Goal: Transaction & Acquisition: Purchase product/service

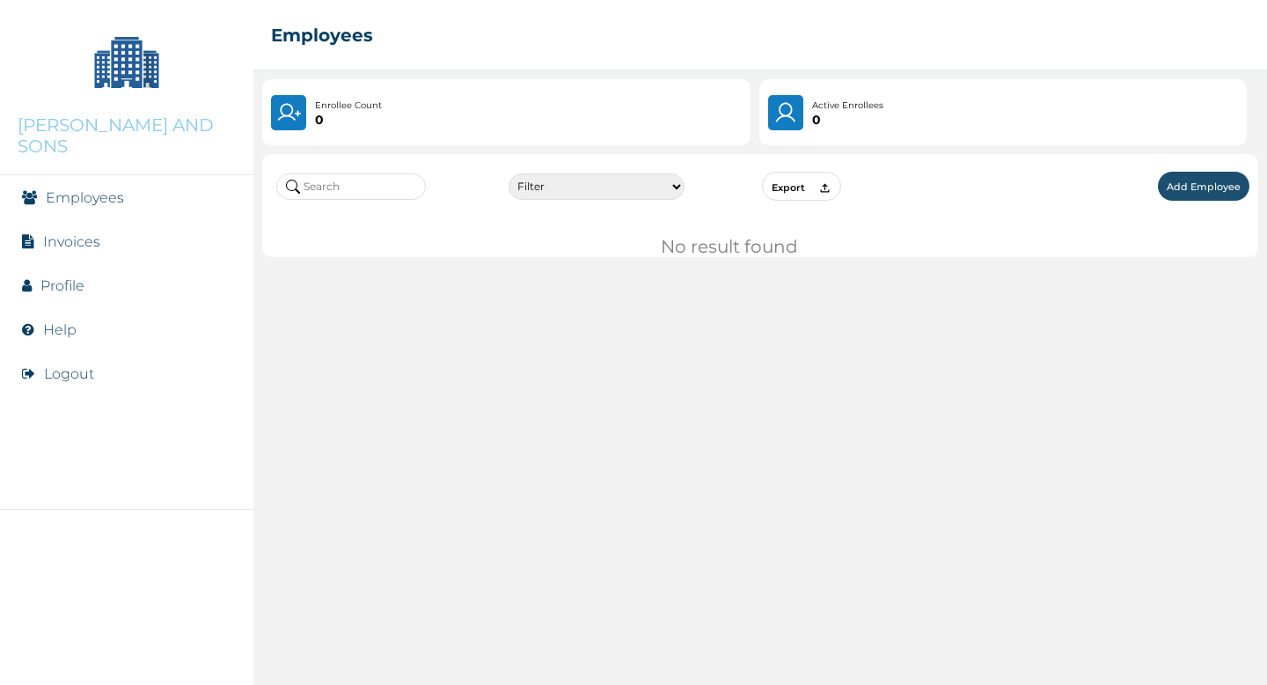
click at [71, 365] on button "Logout" at bounding box center [69, 373] width 50 height 17
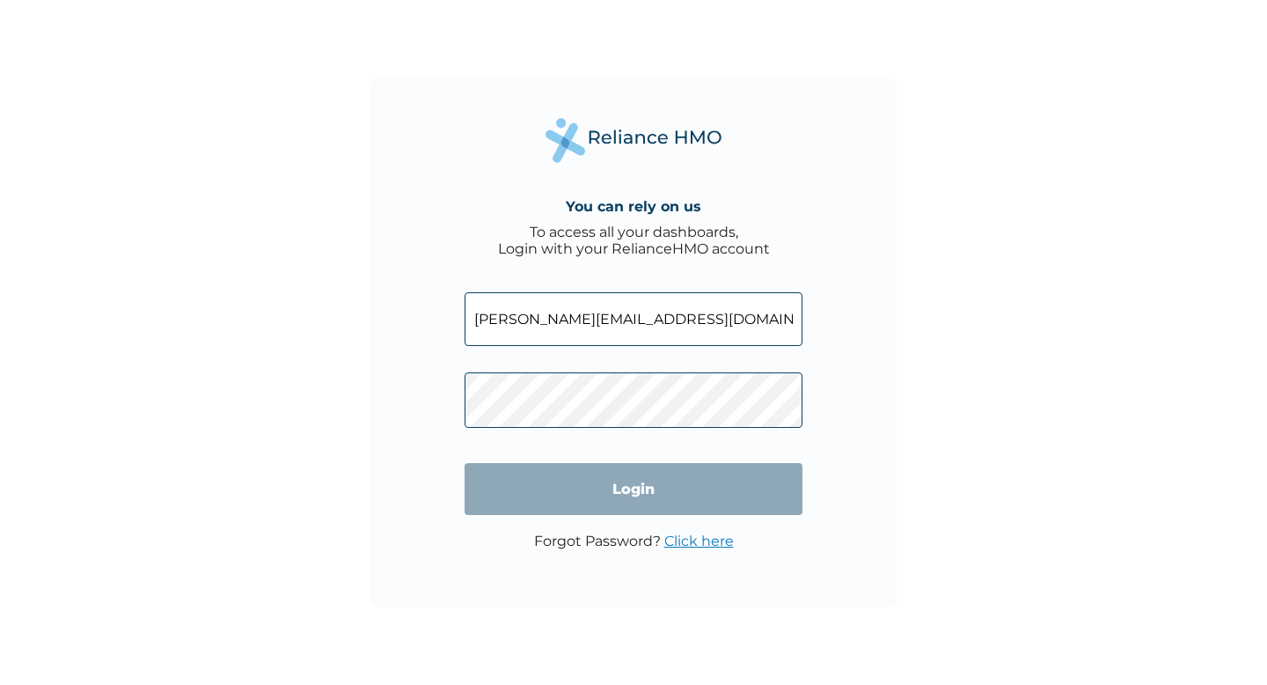
click at [555, 320] on input "victor@reliancehmo.com" at bounding box center [634, 319] width 338 height 54
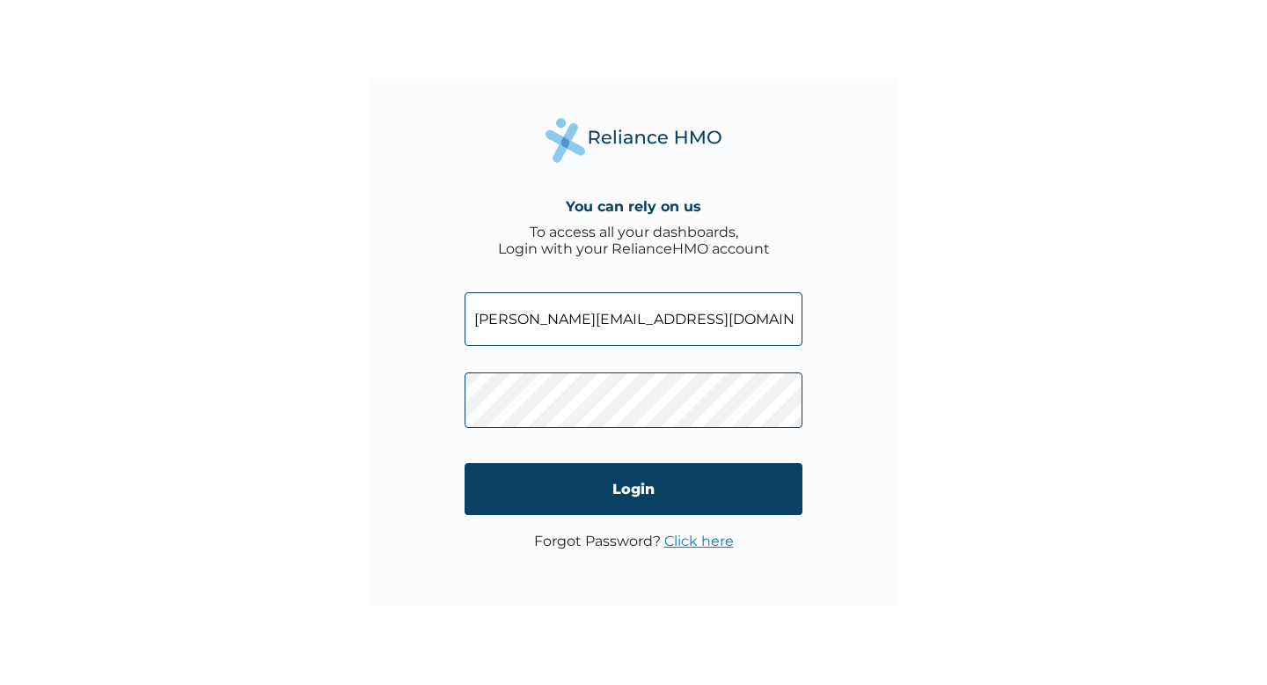
click at [555, 320] on input "victor@reliancehmo.com" at bounding box center [634, 319] width 338 height 54
paste input "dovadeh307@reifide"
type input "dovadeh307@reifide.com"
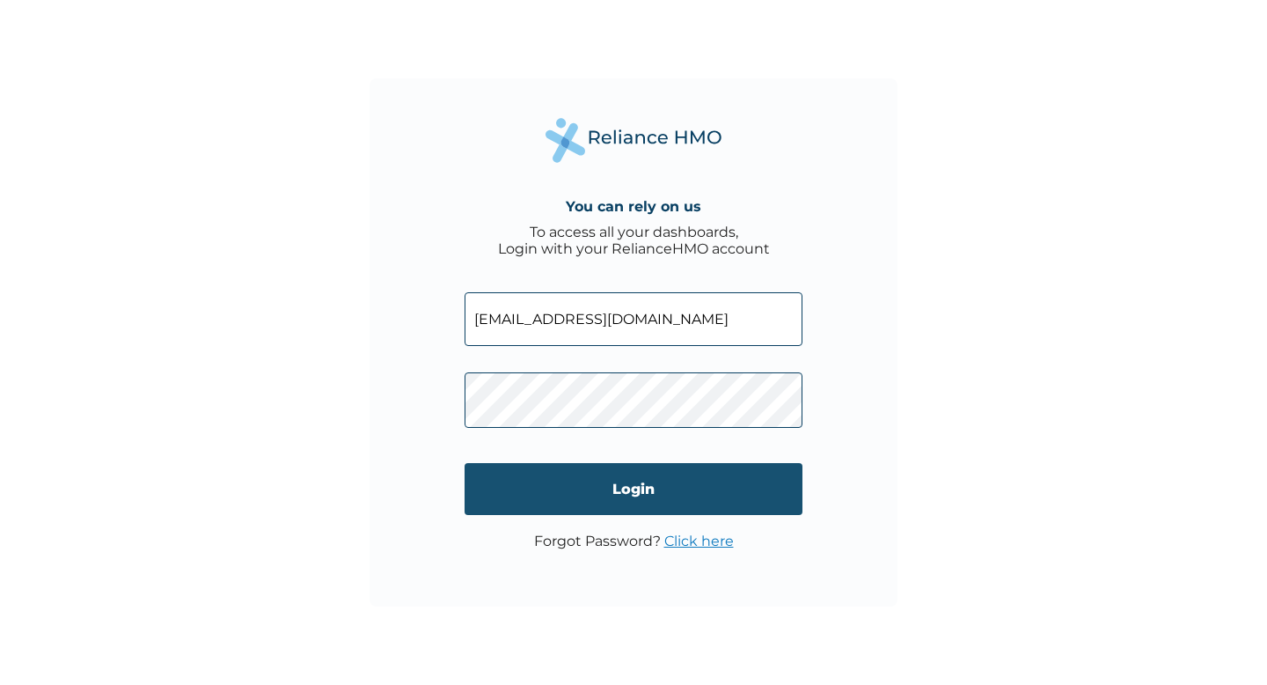
click at [624, 485] on input "Login" at bounding box center [634, 489] width 338 height 52
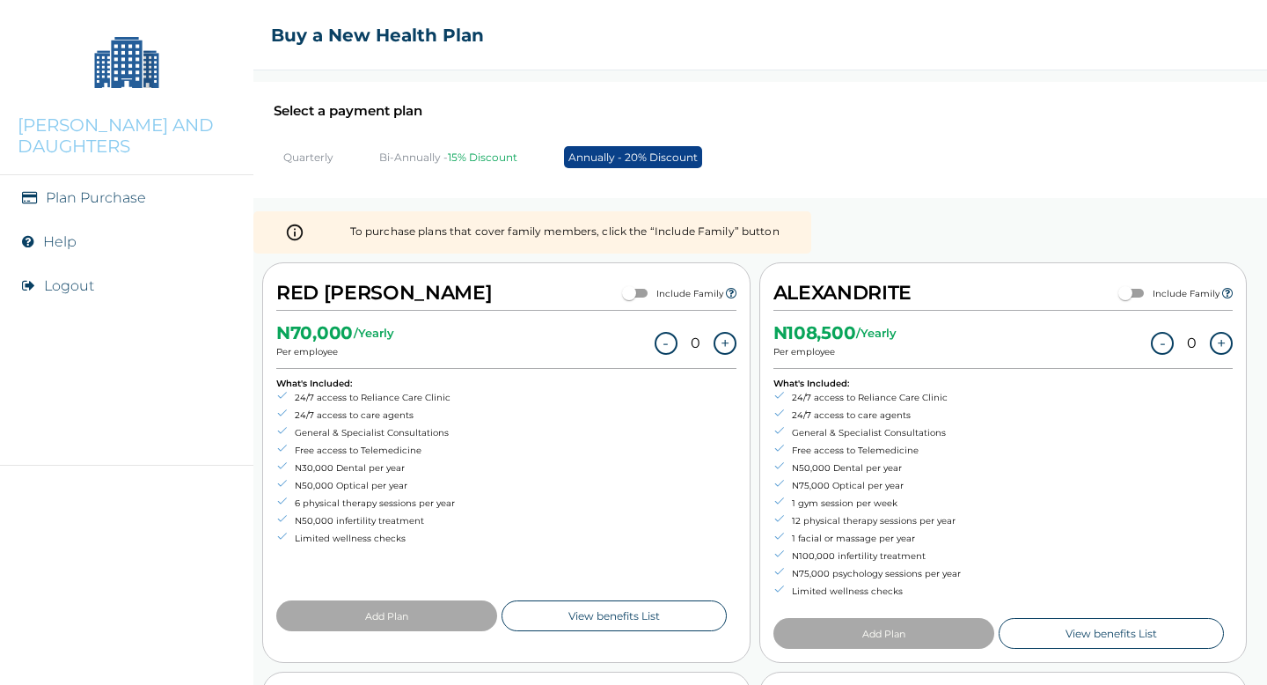
click at [426, 156] on p "Bi-Annually - 15% Discount" at bounding box center [448, 156] width 138 height 13
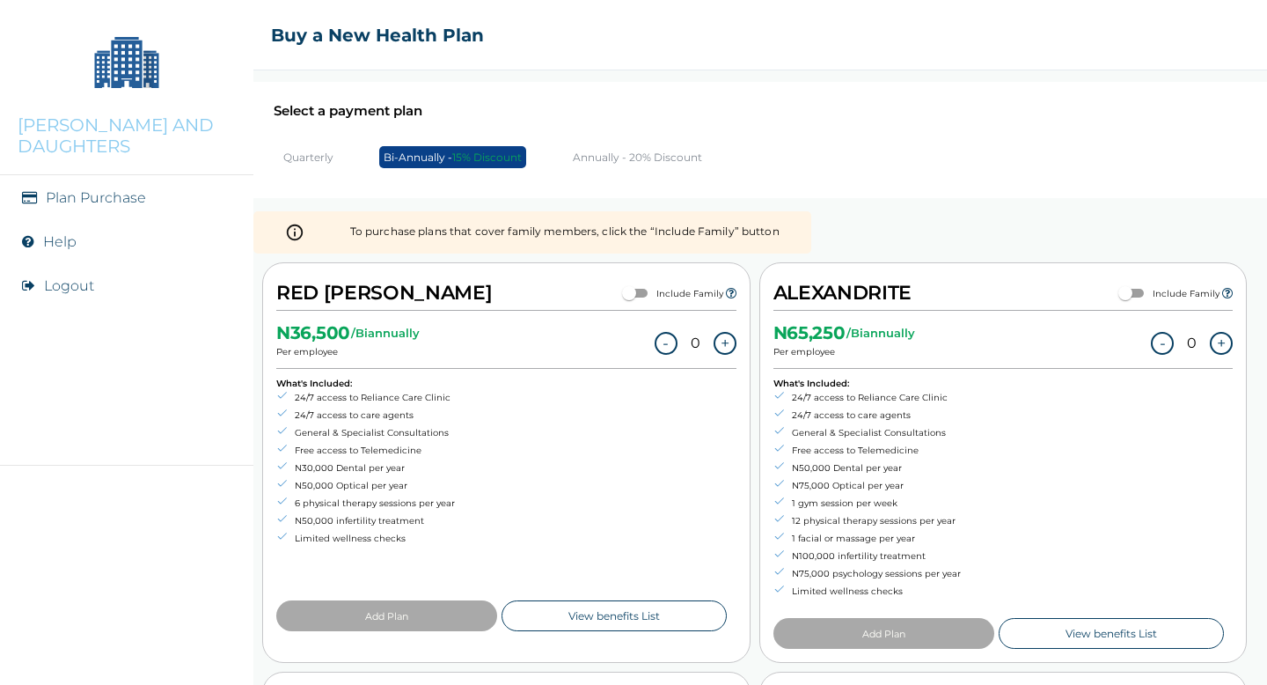
click at [724, 341] on button "+" at bounding box center [725, 343] width 23 height 23
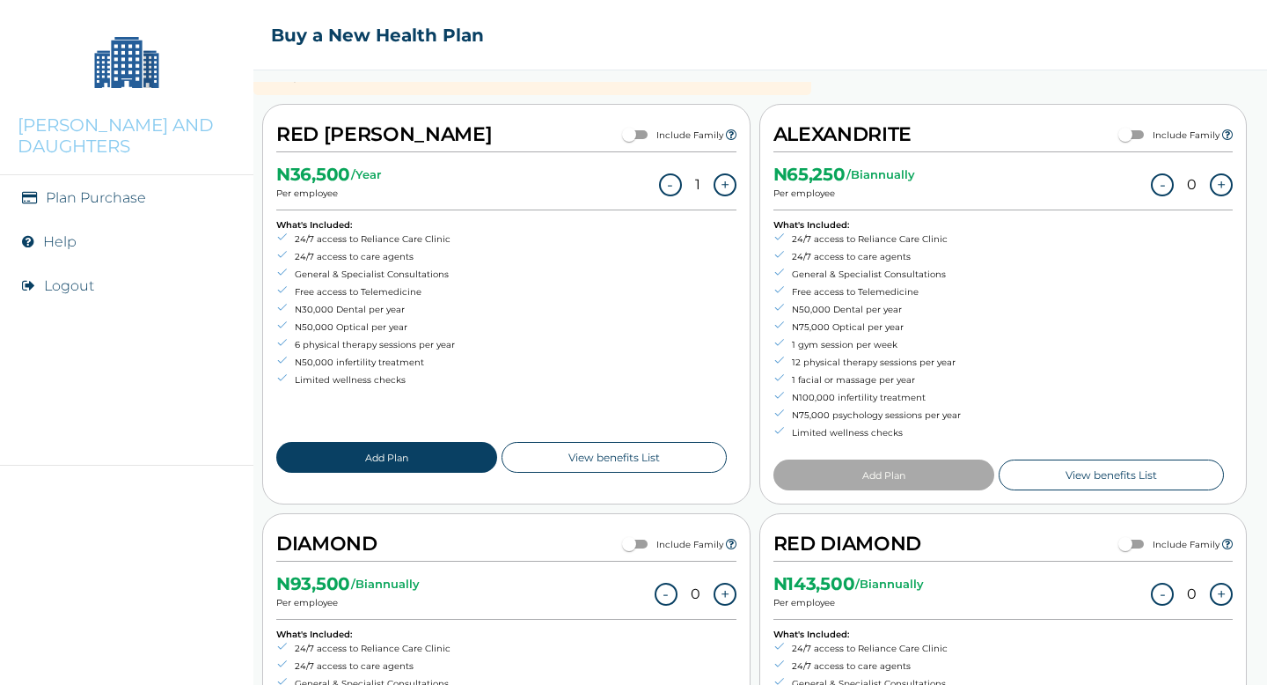
scroll to position [161, 0]
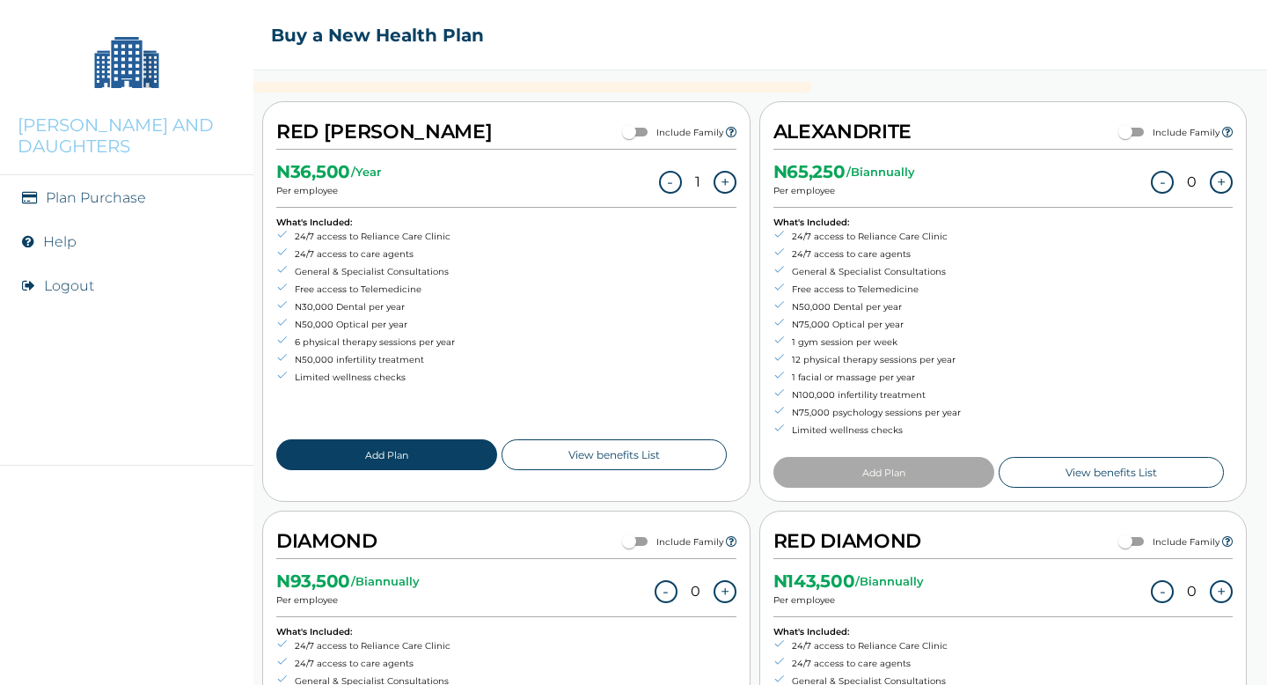
click at [725, 179] on button "+" at bounding box center [725, 182] width 23 height 23
click at [725, 178] on button "+" at bounding box center [725, 182] width 23 height 23
click at [435, 451] on button "Add Plan" at bounding box center [386, 454] width 221 height 31
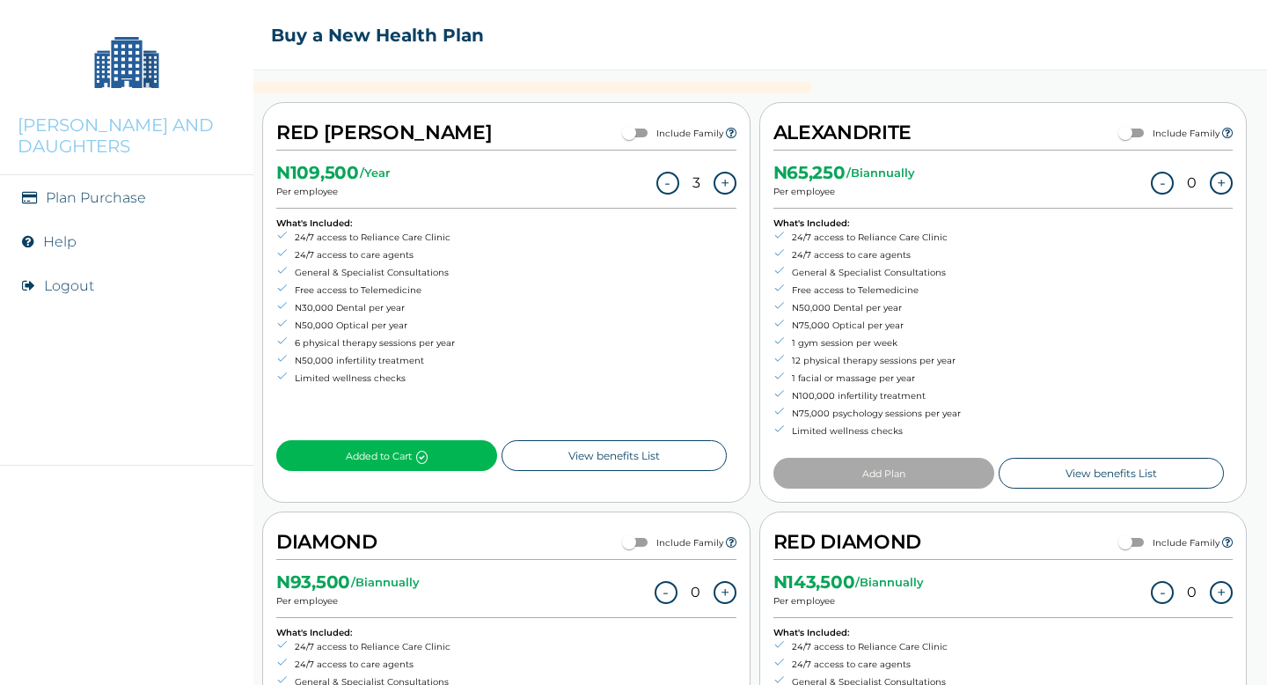
click at [1221, 178] on button "+" at bounding box center [1221, 183] width 23 height 23
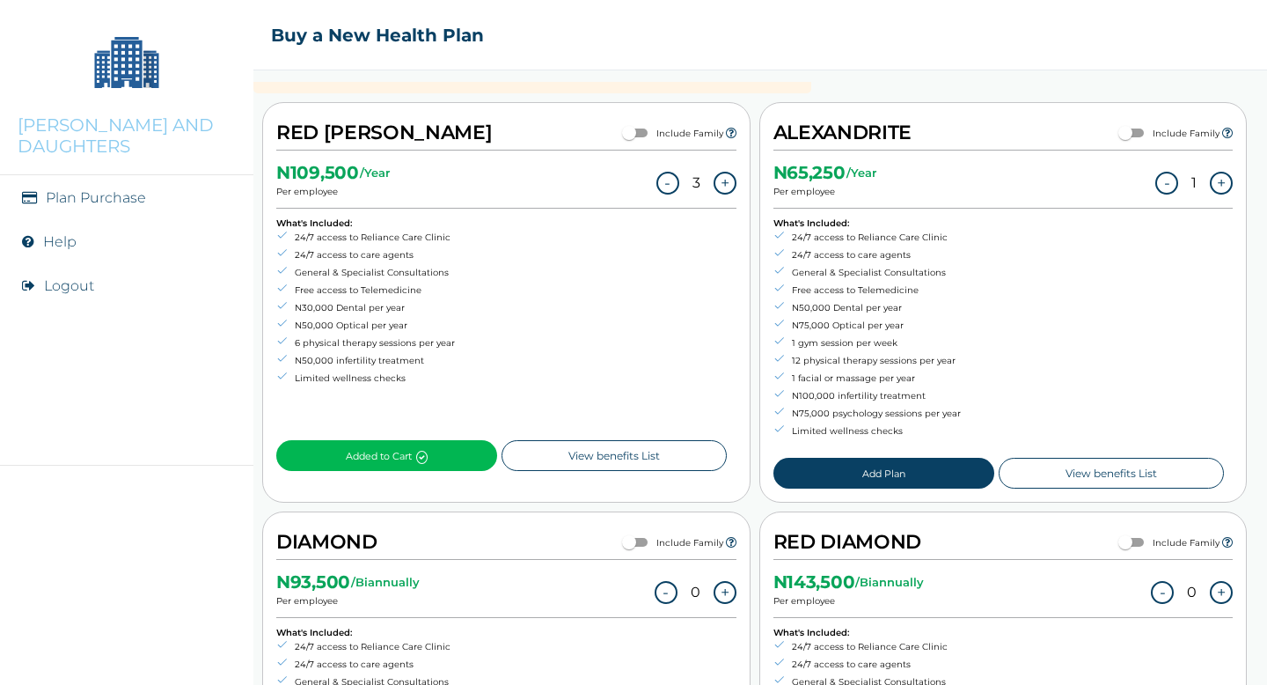
click at [881, 469] on button "Add Plan" at bounding box center [883, 473] width 221 height 31
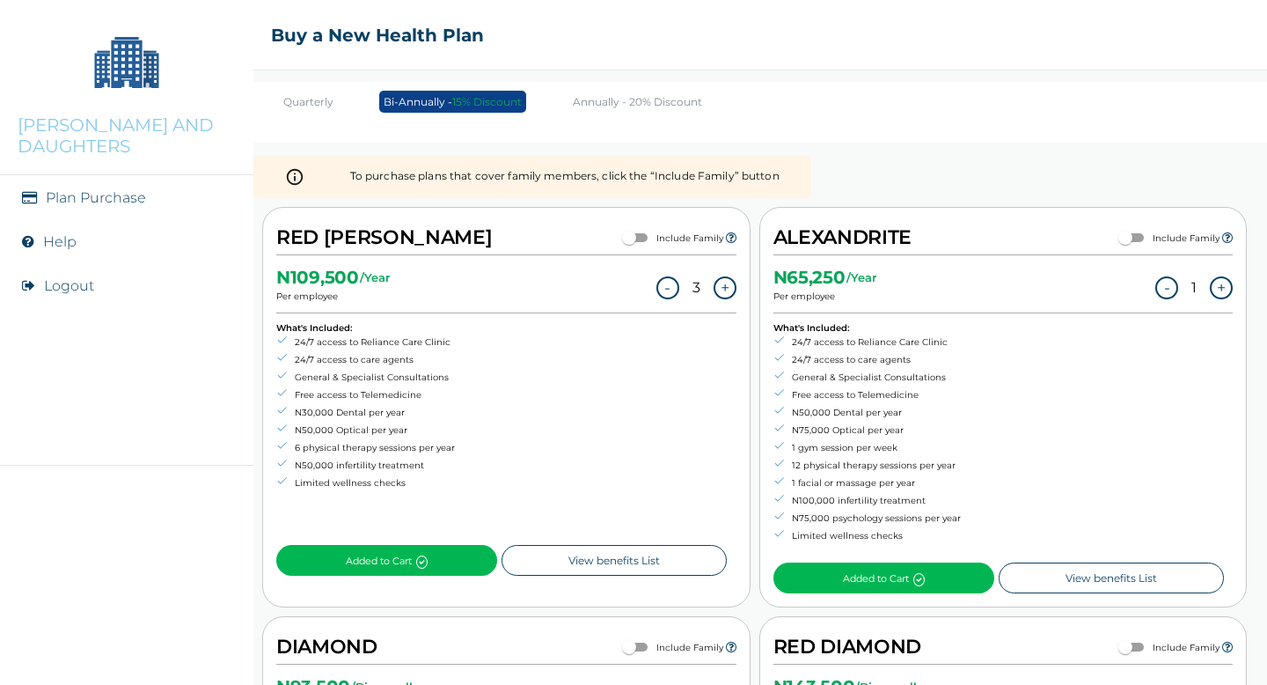
scroll to position [0, 0]
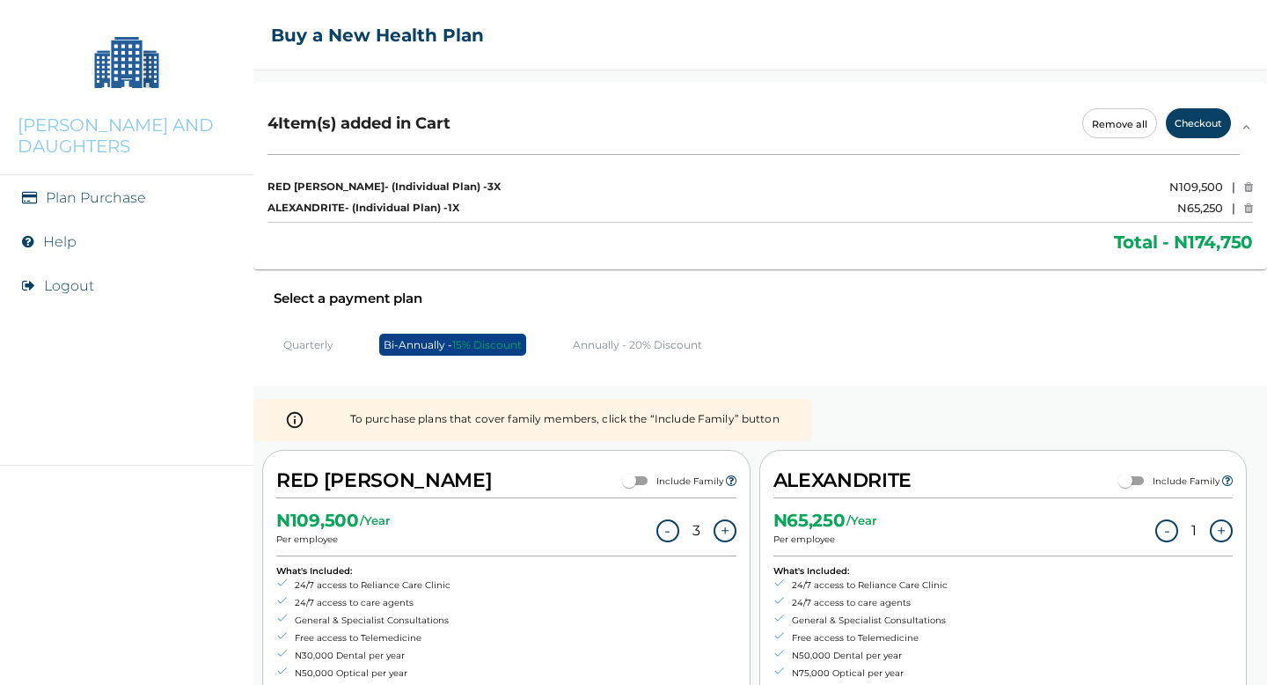
click at [1211, 121] on button "Checkout" at bounding box center [1198, 123] width 65 height 30
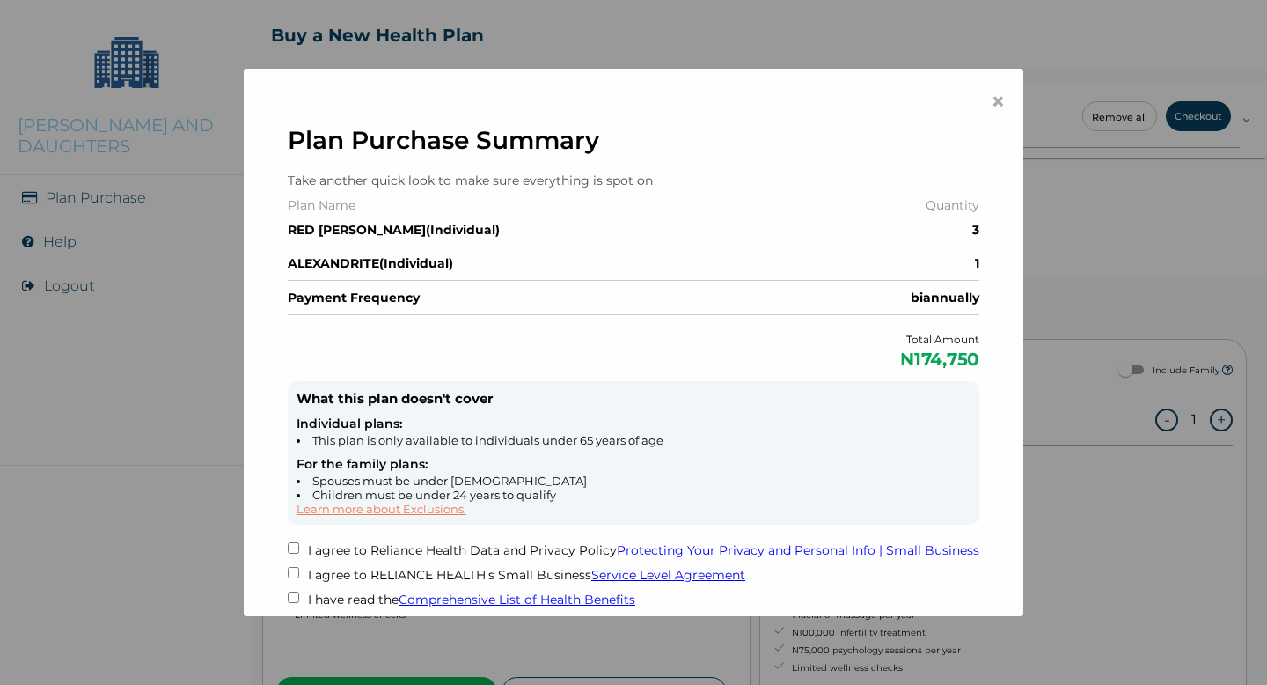
scroll to position [64, 0]
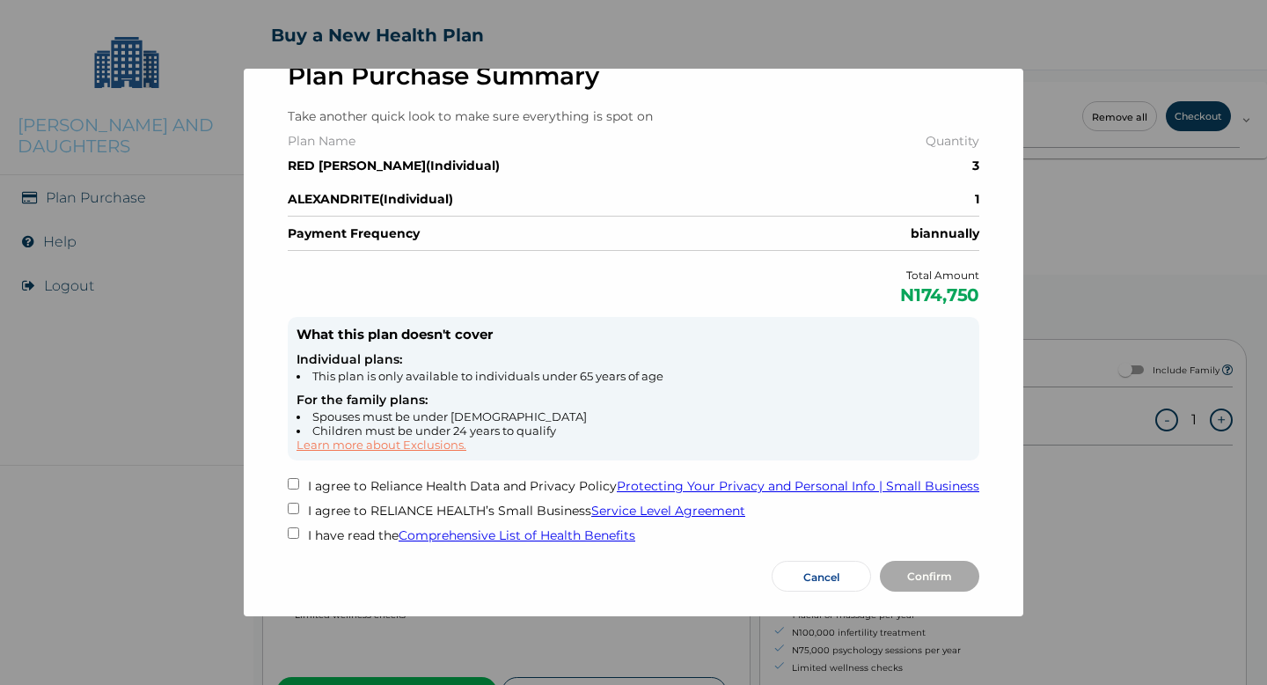
click at [294, 478] on input "checkbox" at bounding box center [293, 483] width 11 height 11
checkbox input "true"
click at [295, 502] on input "checkbox" at bounding box center [293, 507] width 11 height 11
checkbox input "true"
click at [294, 527] on input "checkbox" at bounding box center [293, 532] width 11 height 11
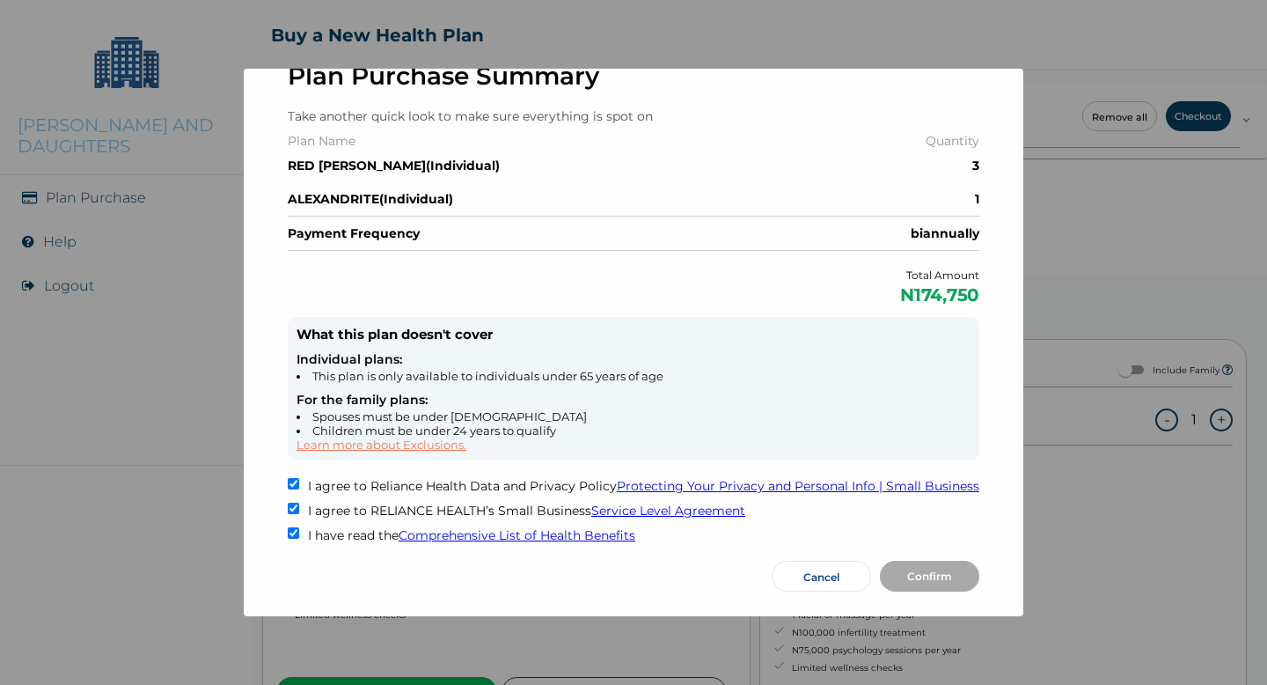
checkbox input "true"
click at [937, 562] on button "Confirm" at bounding box center [929, 576] width 99 height 31
